Goal: Information Seeking & Learning: Learn about a topic

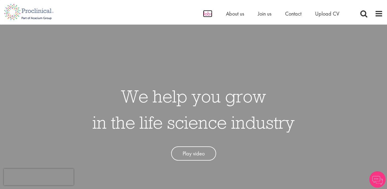
click at [207, 15] on span "Jobs" at bounding box center [207, 13] width 9 height 7
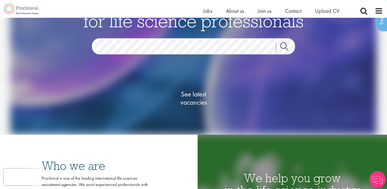
scroll to position [45, 0]
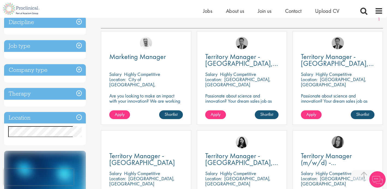
scroll to position [99, 0]
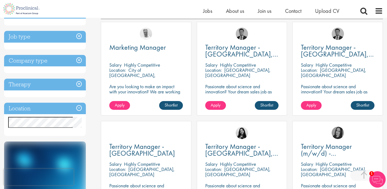
click at [41, 111] on h3 "Location" at bounding box center [45, 108] width 82 height 12
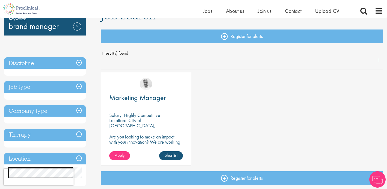
scroll to position [4, 0]
